Goal: Information Seeking & Learning: Learn about a topic

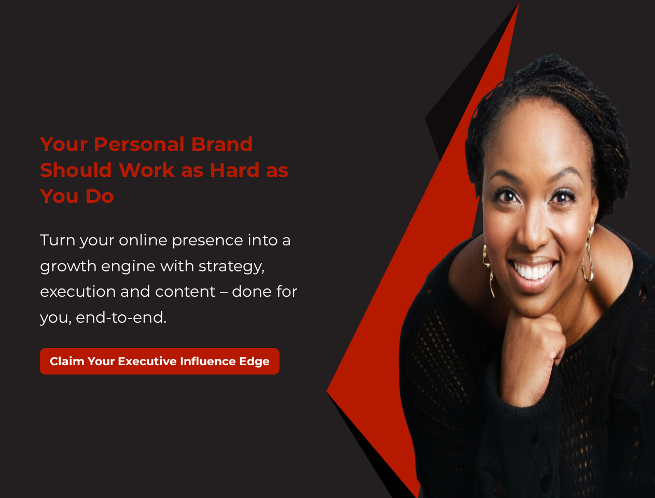
click at [327, 249] on div "Your Personal Brand Should Work as Hard as You Do Turn your online presence int…" at bounding box center [180, 258] width 296 height 280
